Goal: Task Accomplishment & Management: Use online tool/utility

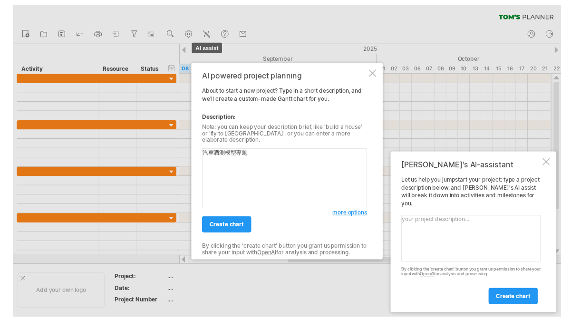
scroll to position [42, 0]
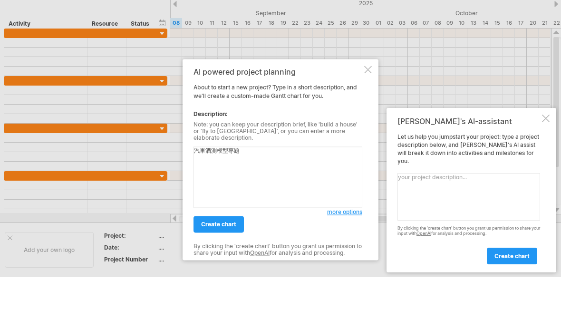
click at [543, 122] on div at bounding box center [546, 119] width 8 height 8
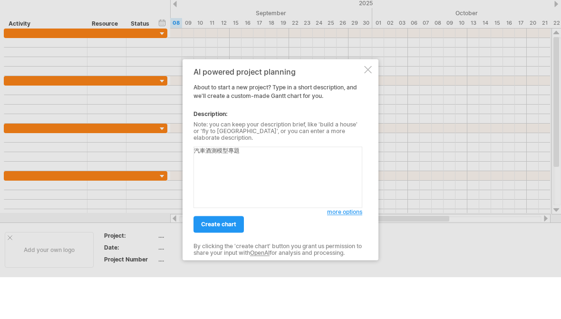
click at [207, 221] on span "create chart" at bounding box center [218, 223] width 35 height 7
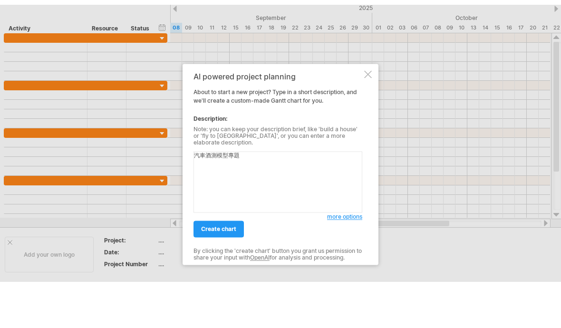
scroll to position [0, 0]
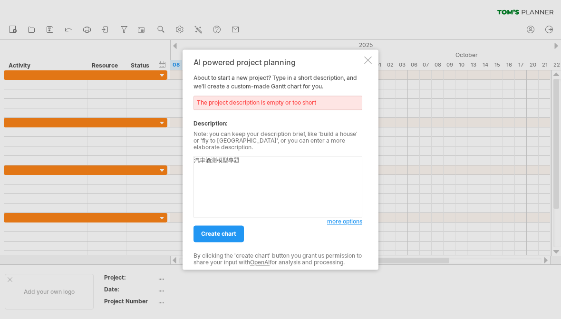
click at [237, 158] on textarea "汽車酒測模型專題" at bounding box center [277, 186] width 169 height 61
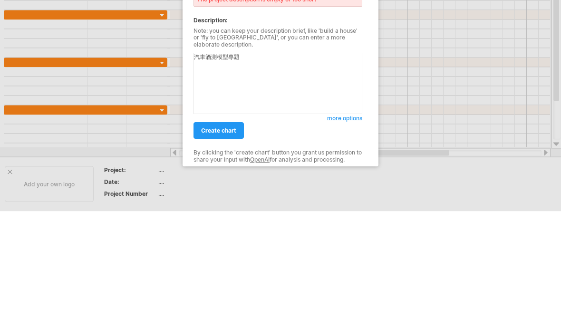
scroll to position [107, 0]
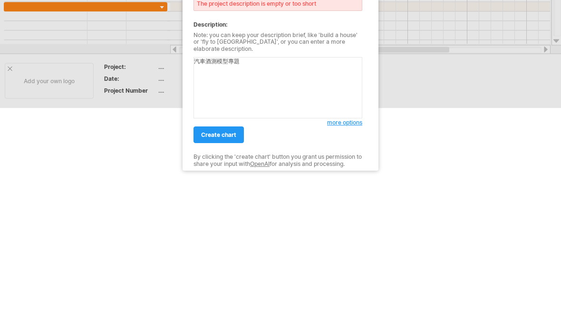
click at [201, 161] on textarea "汽車酒測模型專題" at bounding box center [277, 191] width 169 height 61
paste textarea "我們打算將酒測感測器裝在方向盤上，然後酒測值沒過按啟動鍵就不會通電，測的時候需要把窗戶都關起來，然後鏡頭要照到臉才能開始測，需要的材料跟步驟有"
type textarea "汽車酒測模型專題 我們打算將酒測感測器裝在方向盤上，然後酒測值沒過按啟動鍵就不會通電，測的時候需要把窗戶都關起來，然後鏡頭要照到臉才能開始測，需要的材料跟步驟有"
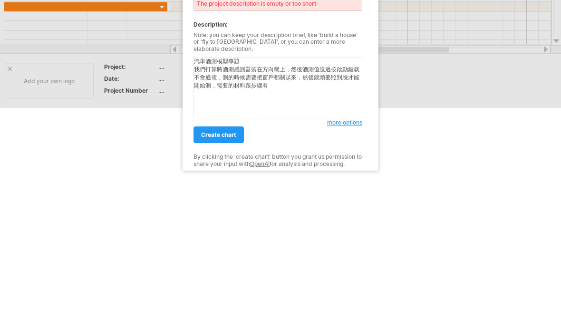
click at [203, 230] on link "create chart" at bounding box center [218, 238] width 50 height 17
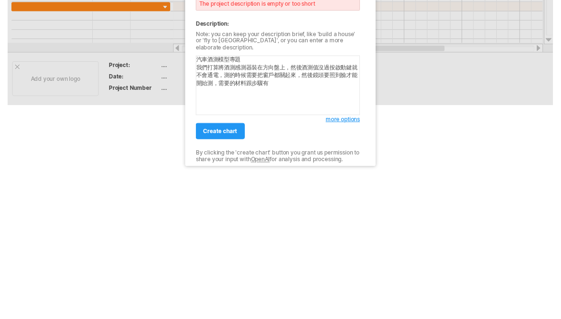
scroll to position [0, 0]
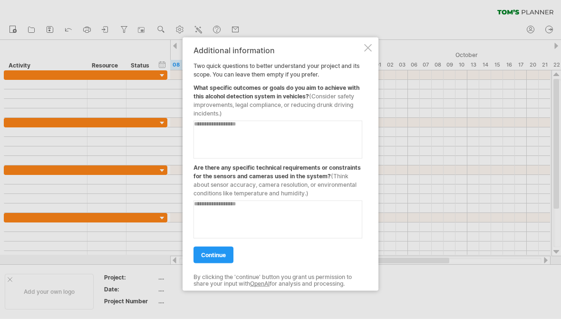
click at [360, 44] on div "Additional information Two quick questions to better understand your project an…" at bounding box center [280, 164] width 196 height 253
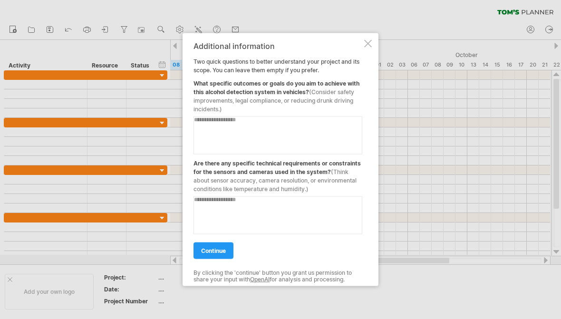
click at [367, 43] on div at bounding box center [368, 43] width 8 height 8
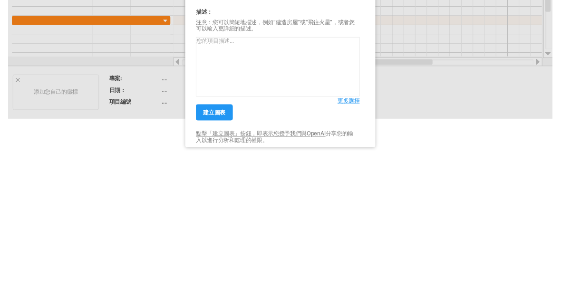
scroll to position [98, 0]
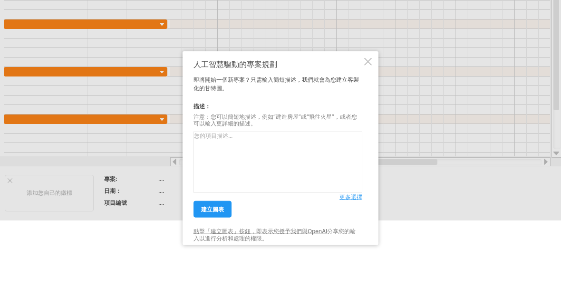
click at [334, 157] on textarea at bounding box center [277, 162] width 169 height 61
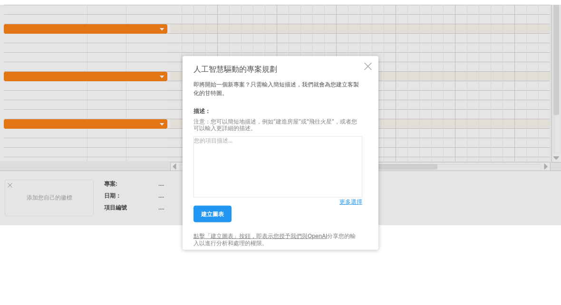
scroll to position [98, 0]
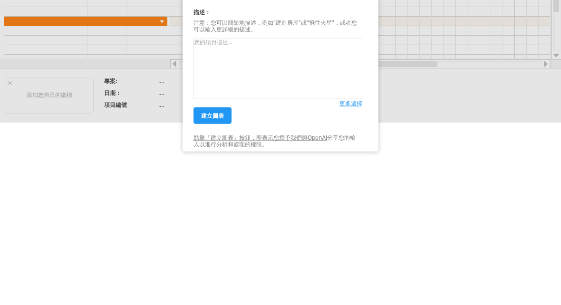
click at [204, 136] on textarea at bounding box center [277, 166] width 169 height 61
click at [85, 76] on div at bounding box center [280, 61] width 561 height 319
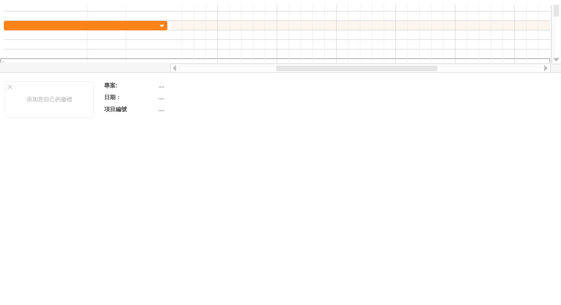
scroll to position [0, 0]
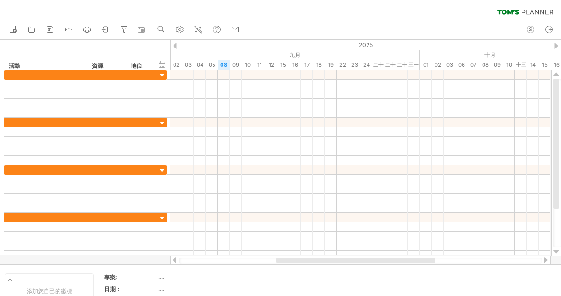
click at [200, 32] on icon at bounding box center [198, 30] width 10 height 10
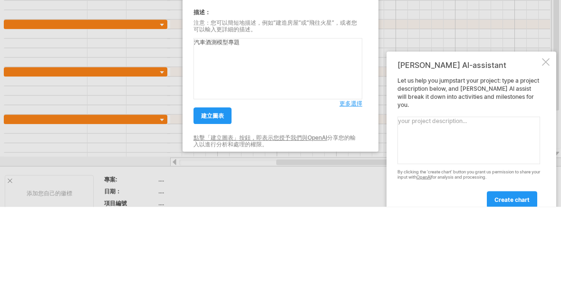
scroll to position [98, 0]
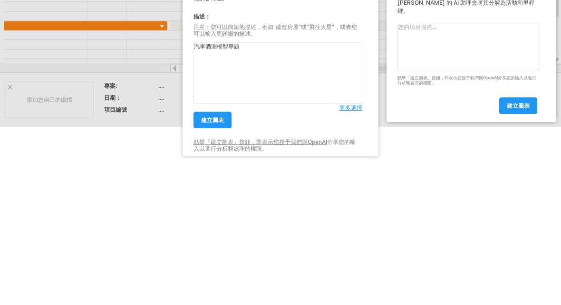
paste textarea "我們打算將酒測感測器裝在方向盤上，然後酒測值沒過按啟動鍵就不會通電，測的時候需要把窗戶都關起來，然後鏡頭要照到臉才能開始測，需要的材料跟步驟有"
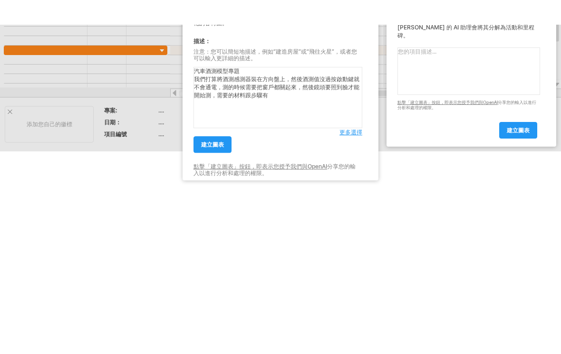
scroll to position [192, 0]
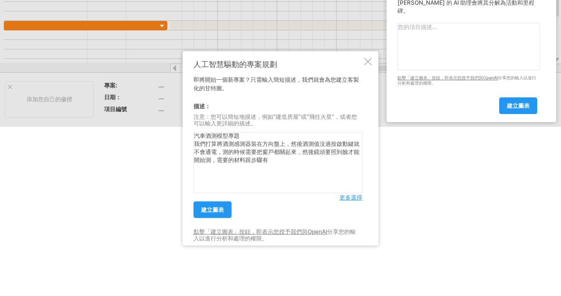
type textarea "汽車酒測模型專題 我們打算將酒測感測器裝在方向盤上，然後酒測值沒過按啟動鍵就不會通電，測的時候需要把窗戶都關起來，然後鏡頭要照到臉才能開始測，需要的材料跟步驟有"
click at [353, 196] on font "更多選擇" at bounding box center [350, 196] width 23 height 7
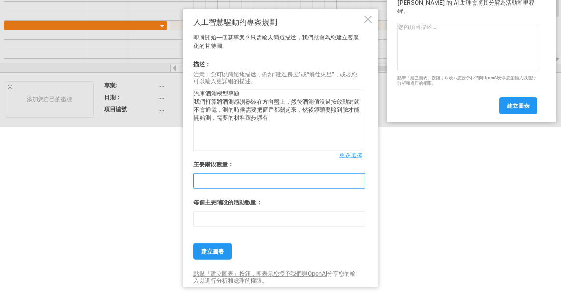
click at [212, 176] on input "**" at bounding box center [279, 180] width 172 height 15
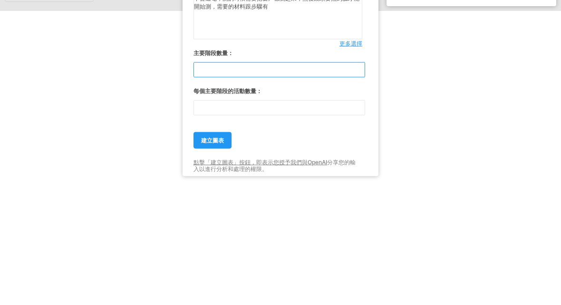
type input "*"
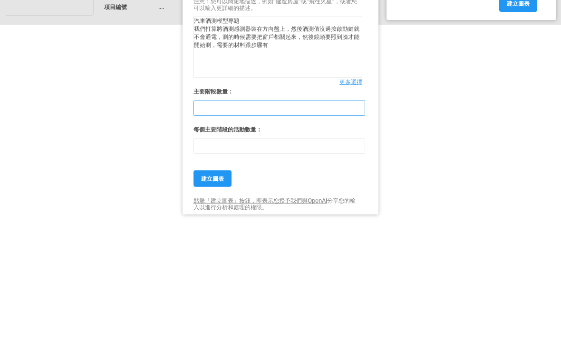
type input "*"
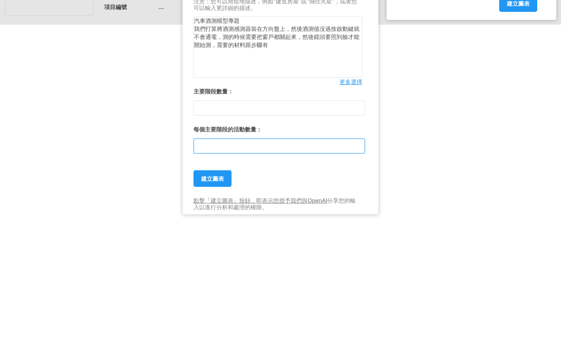
click at [215, 241] on input "**" at bounding box center [279, 248] width 172 height 15
type input "*"
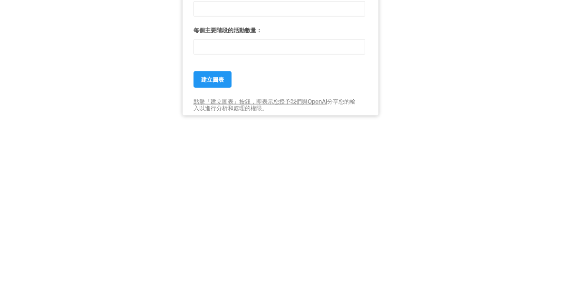
click at [206, 253] on font "建立圖表" at bounding box center [212, 256] width 23 height 7
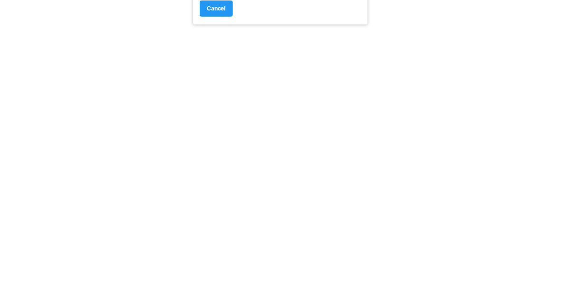
scroll to position [335, 0]
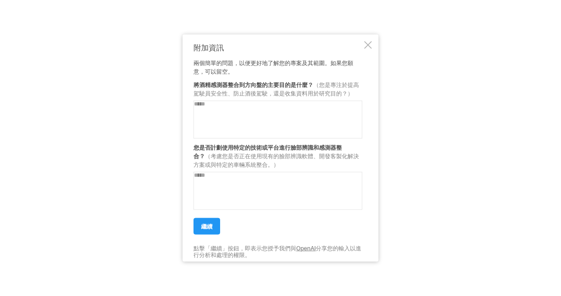
click at [207, 117] on textarea at bounding box center [277, 119] width 169 height 38
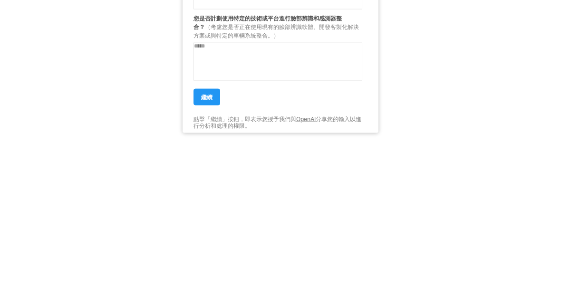
type textarea "****"
click at [201, 176] on textarea at bounding box center [277, 195] width 169 height 38
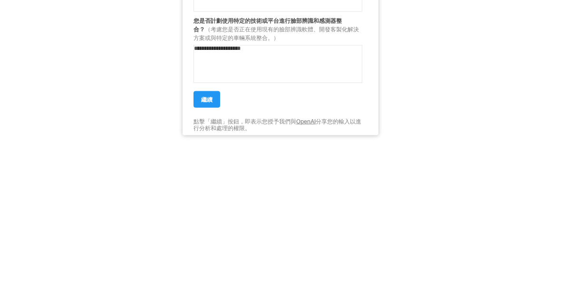
click at [250, 176] on textarea "**********" at bounding box center [277, 195] width 169 height 38
type textarea "**********"
click at [205, 227] on font "繼續" at bounding box center [206, 230] width 11 height 7
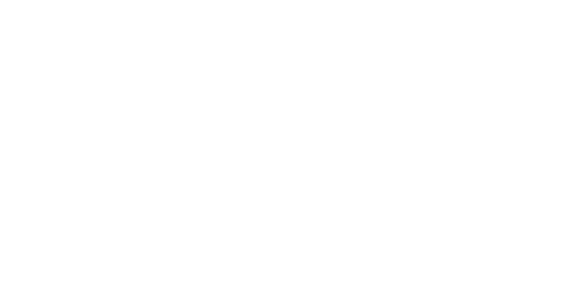
scroll to position [0, 0]
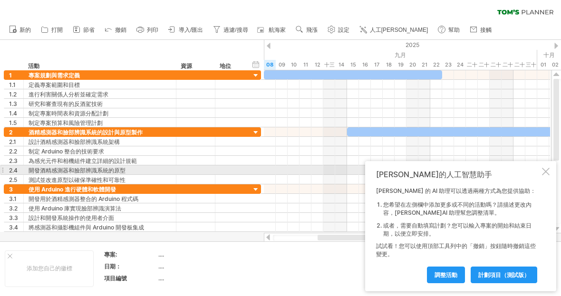
click at [545, 170] on div at bounding box center [546, 172] width 8 height 8
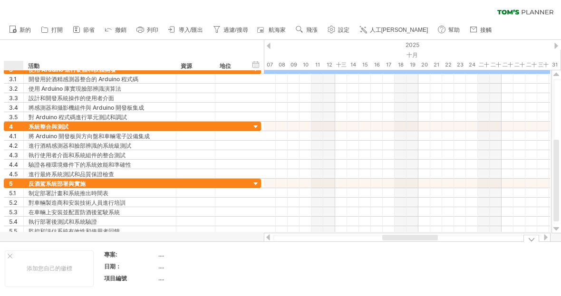
click at [10, 256] on div at bounding box center [10, 256] width 5 height 5
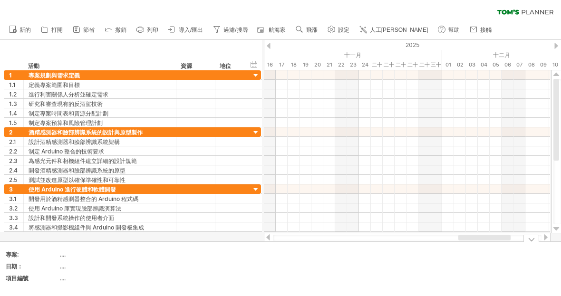
click at [275, 81] on div at bounding box center [407, 85] width 286 height 10
click at [338, 84] on div at bounding box center [407, 85] width 286 height 10
click at [328, 86] on div at bounding box center [407, 85] width 286 height 10
click at [301, 96] on font "新增時間區塊" at bounding box center [285, 97] width 34 height 7
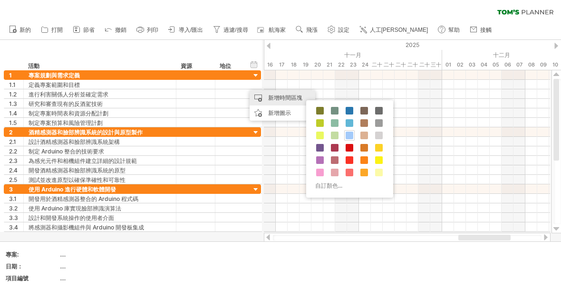
click at [521, 150] on div at bounding box center [407, 151] width 286 height 10
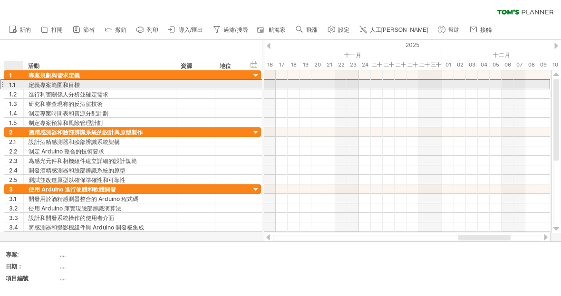
click at [253, 77] on div at bounding box center [255, 75] width 9 height 9
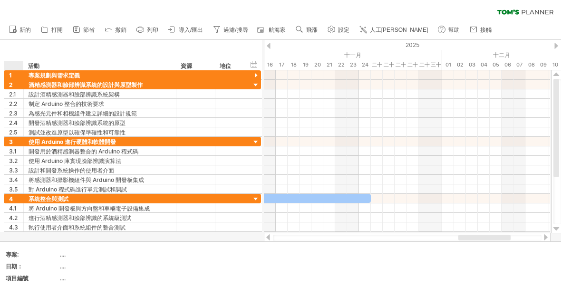
click at [252, 78] on div at bounding box center [255, 75] width 9 height 9
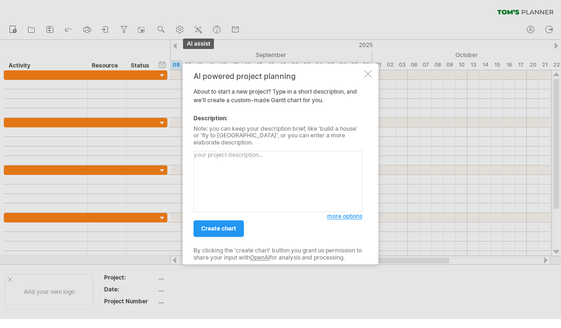
scroll to position [98, 0]
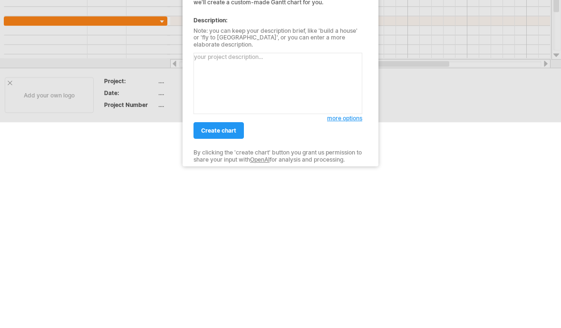
type textarea "ㄅ"
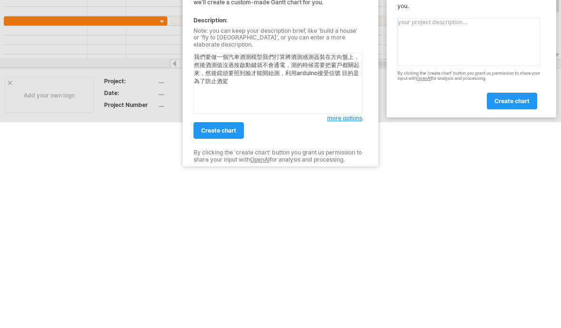
type textarea "我們要做一個汽車酒測模型我們打算將酒測感測器裝在方向盤上，然後酒測值沒過按啟動鍵就不會通電，測的時候需要把窗戶都關起來，然後鏡頭要照到臉才能開始測，利用ard…"
click at [356, 213] on span "more options" at bounding box center [344, 216] width 35 height 7
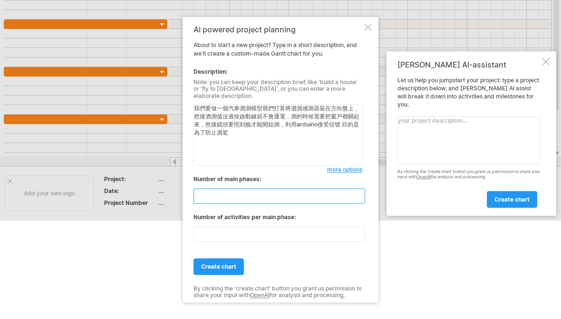
click at [205, 191] on input "**" at bounding box center [279, 195] width 172 height 15
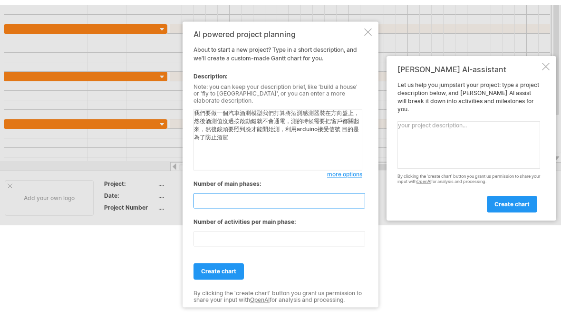
scroll to position [98, 0]
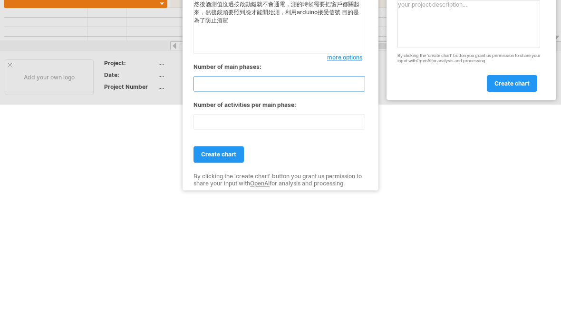
click at [212, 193] on input "**" at bounding box center [279, 200] width 172 height 15
type input "*"
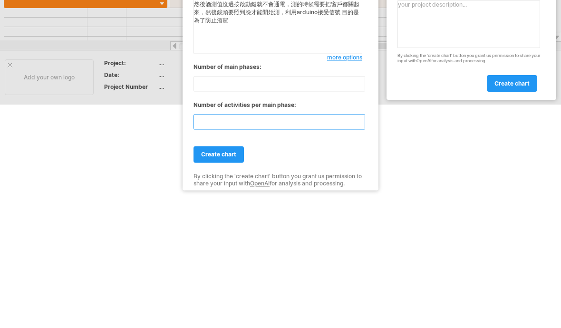
click at [211, 231] on input "**" at bounding box center [279, 238] width 172 height 15
type input "*"
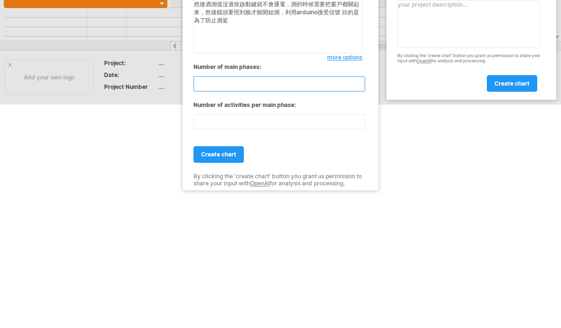
click at [209, 193] on input "number" at bounding box center [279, 200] width 172 height 15
type input "*"
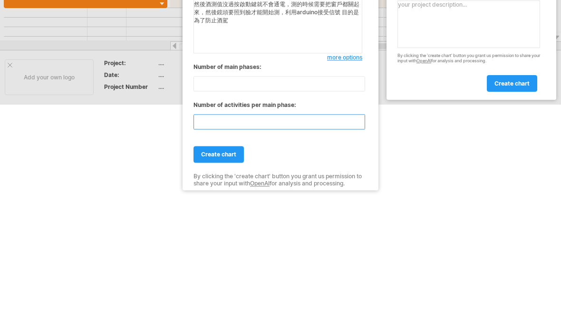
click at [206, 231] on input "number" at bounding box center [279, 238] width 172 height 15
type input "*"
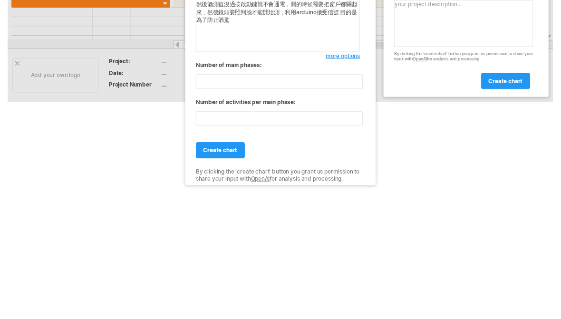
scroll to position [215, 0]
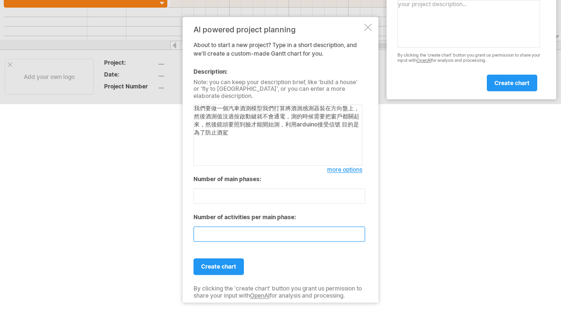
click at [203, 268] on link "create chart" at bounding box center [218, 266] width 50 height 17
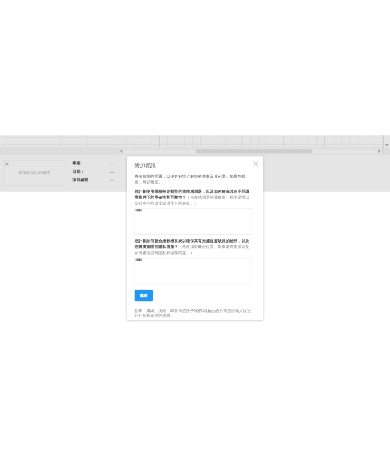
scroll to position [178, 0]
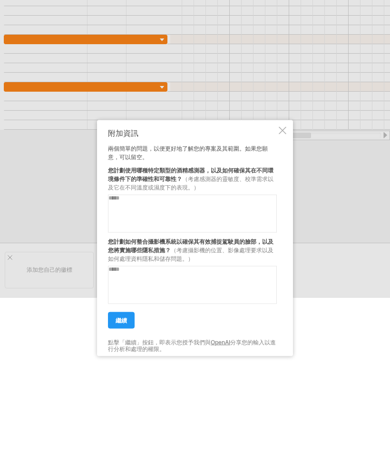
click at [278, 129] on div at bounding box center [282, 131] width 8 height 8
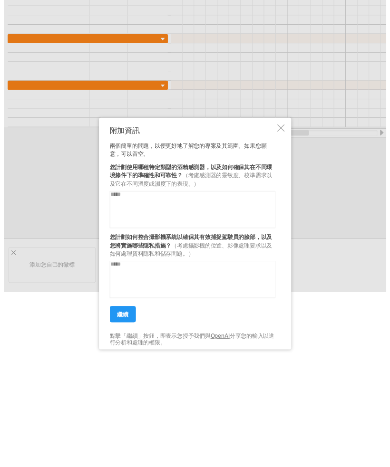
scroll to position [0, 0]
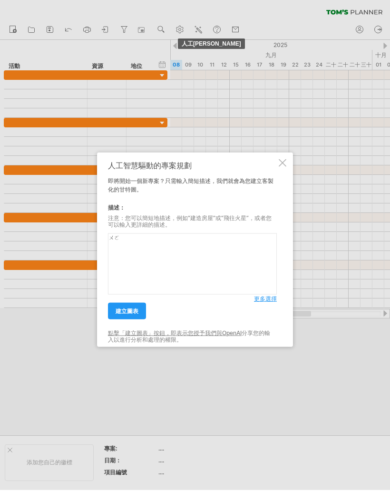
type textarea "ㄨ"
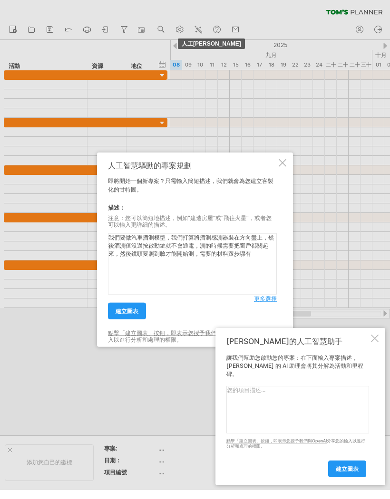
type textarea "我們要做汽車酒測模型，我們打算將酒測感測器裝在方向盤上，然後酒測值沒過按啟動鍵就不會通電，測的時候需要把窗戶都關起來，然後鏡頭要照到臉才能開始測，需要的材料跟…"
click at [265, 298] on font "更多選擇" at bounding box center [265, 298] width 23 height 7
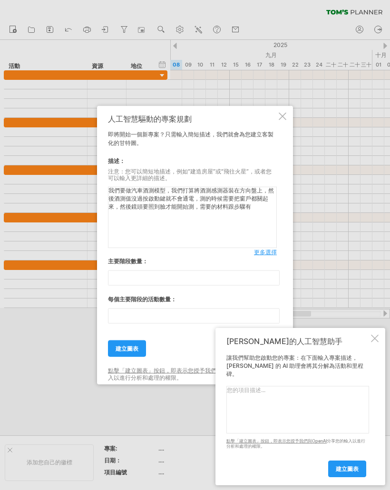
click at [125, 285] on input "**" at bounding box center [194, 277] width 172 height 15
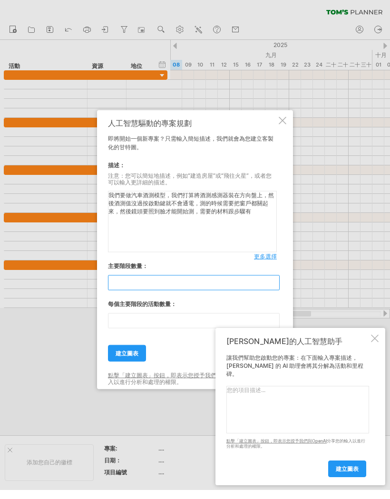
type input "*"
click at [123, 318] on input "**" at bounding box center [194, 320] width 172 height 15
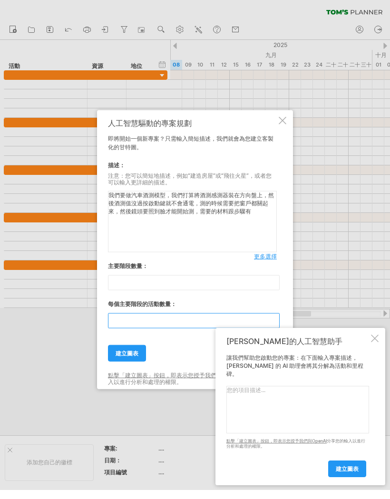
type input "*"
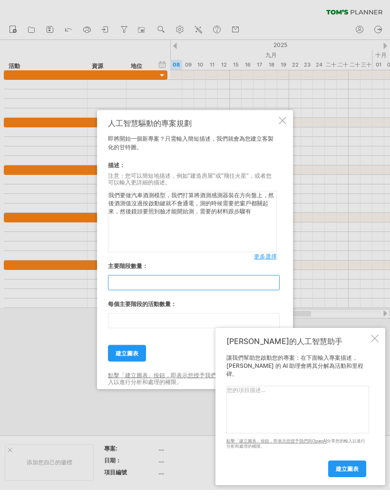
click at [120, 281] on input "*" at bounding box center [194, 282] width 172 height 15
type input "*"
click at [123, 319] on input "number" at bounding box center [194, 320] width 172 height 15
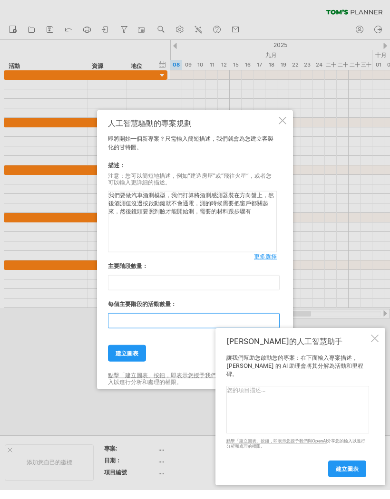
type input "*"
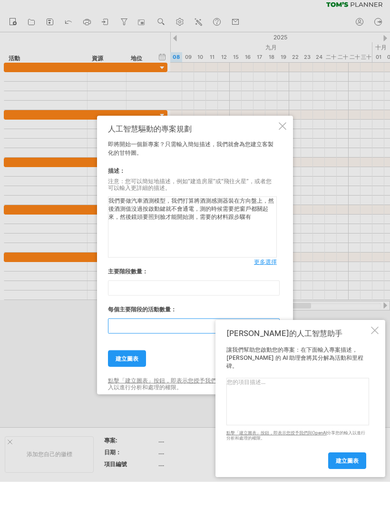
click at [115, 360] on link "建立圖表" at bounding box center [127, 366] width 38 height 17
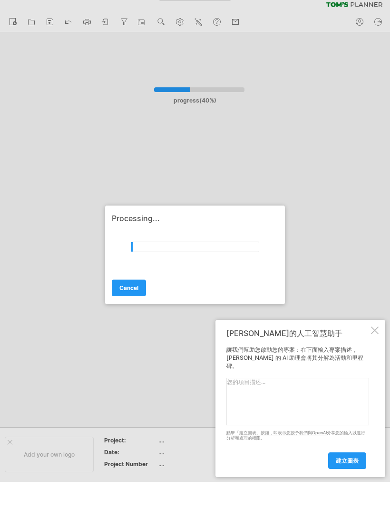
scroll to position [8, 0]
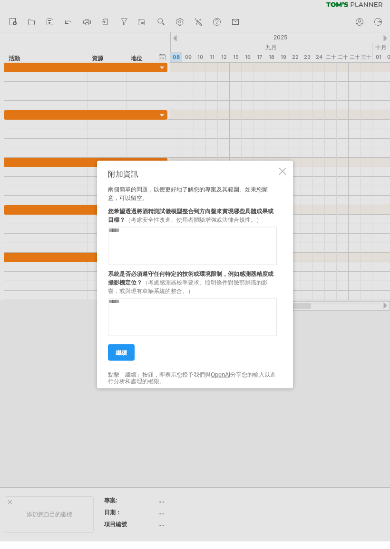
click at [119, 248] on textarea at bounding box center [192, 246] width 169 height 38
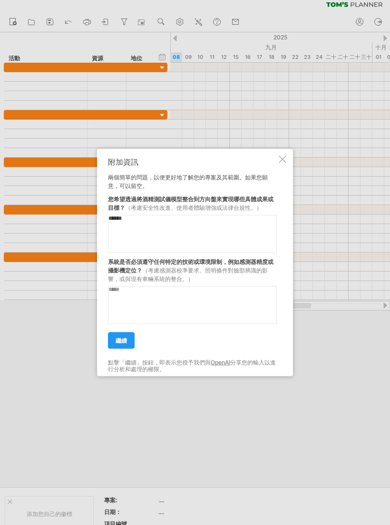
type textarea "******"
click at [110, 308] on textarea at bounding box center [192, 306] width 169 height 38
type textarea "*"
click at [123, 333] on link "繼續" at bounding box center [121, 341] width 27 height 17
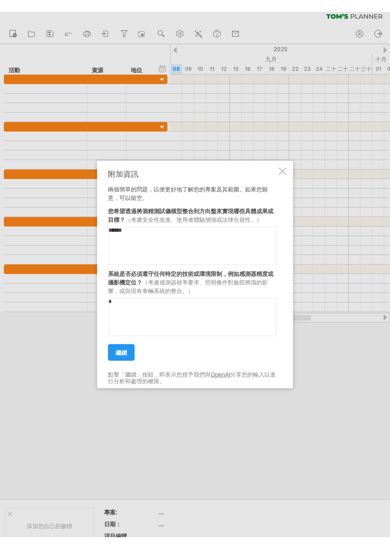
scroll to position [0, 0]
